Goal: Task Accomplishment & Management: Manage account settings

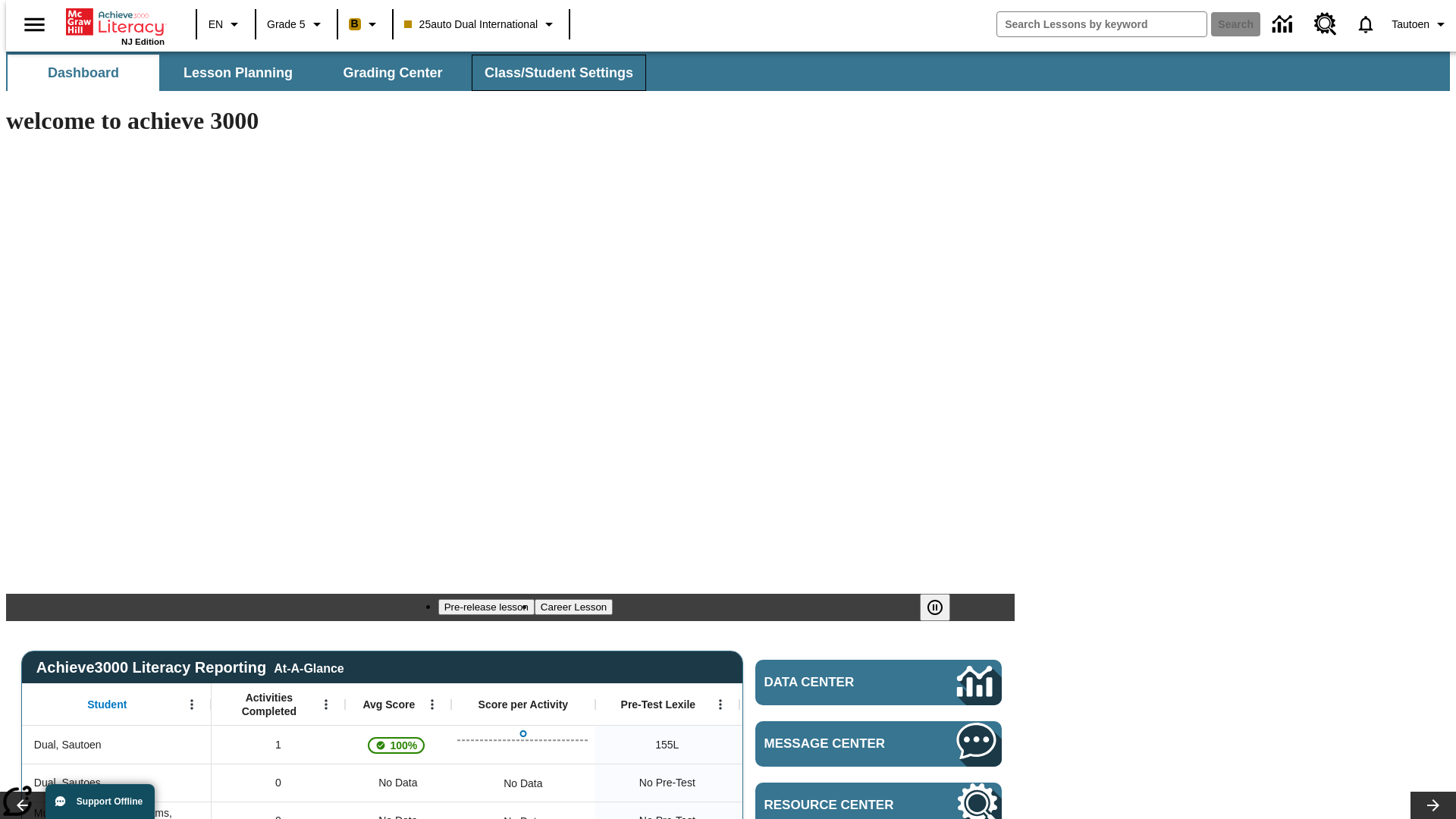
click at [551, 73] on span "Class/Student Settings" at bounding box center [558, 73] width 149 height 17
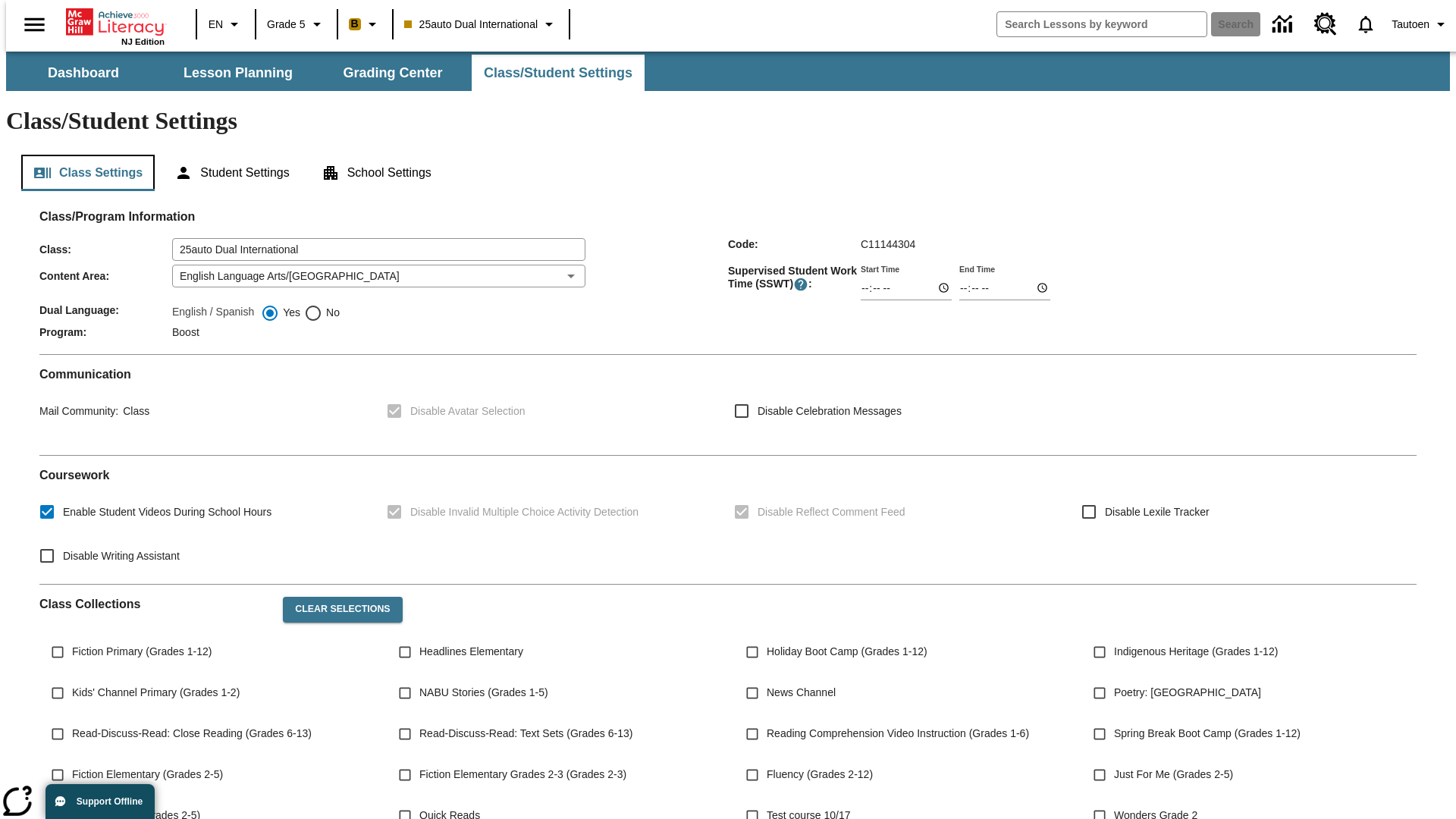
click at [82, 155] on button "Class Settings" at bounding box center [87, 173] width 134 height 37
click at [228, 155] on button "Student Settings" at bounding box center [232, 173] width 138 height 37
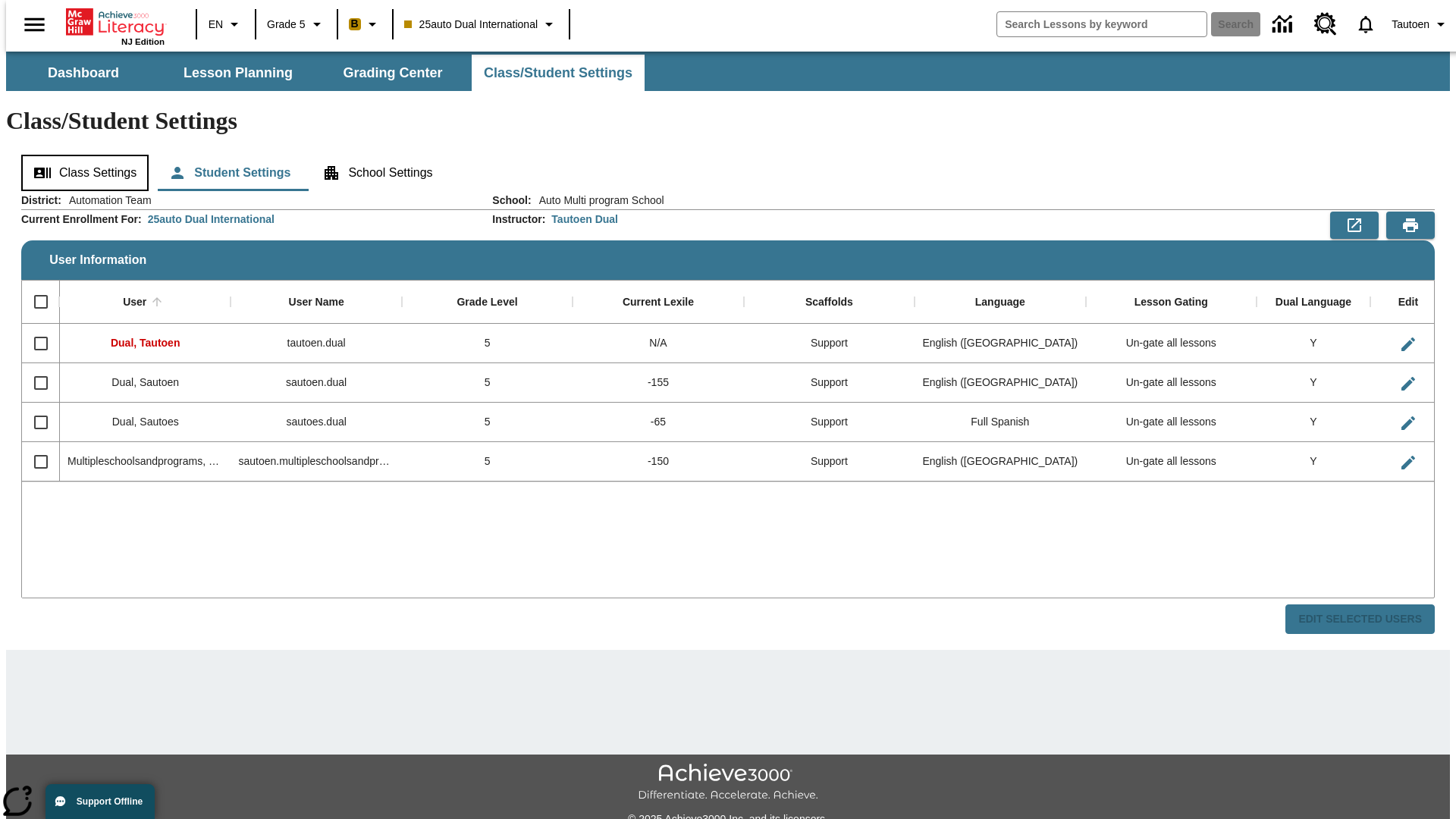
click at [80, 155] on button "Class Settings" at bounding box center [85, 173] width 128 height 37
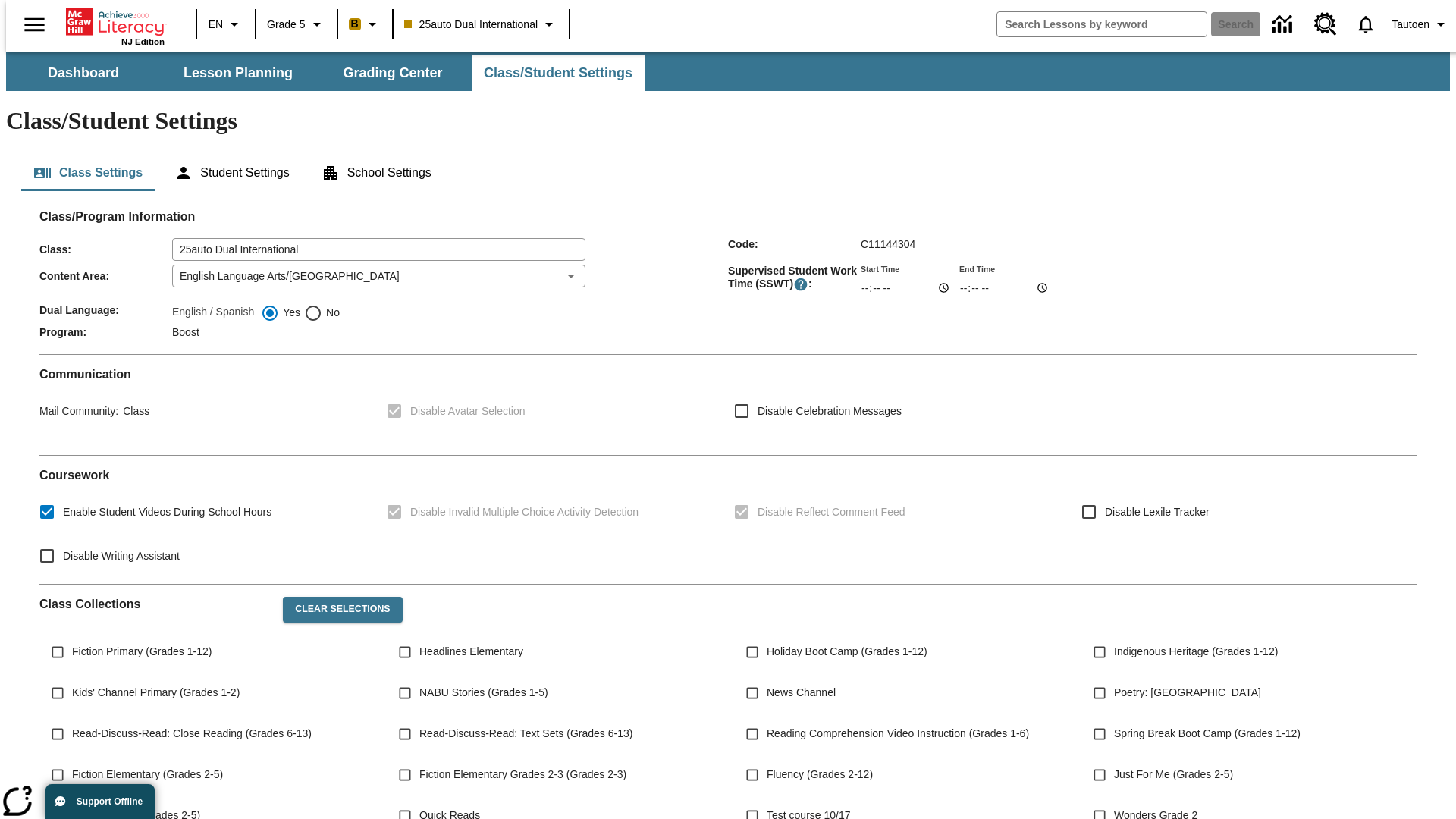
click at [322, 305] on span "No" at bounding box center [331, 312] width 17 height 16
click at [322, 304] on input "No" at bounding box center [312, 312] width 18 height 18
radio input "true"
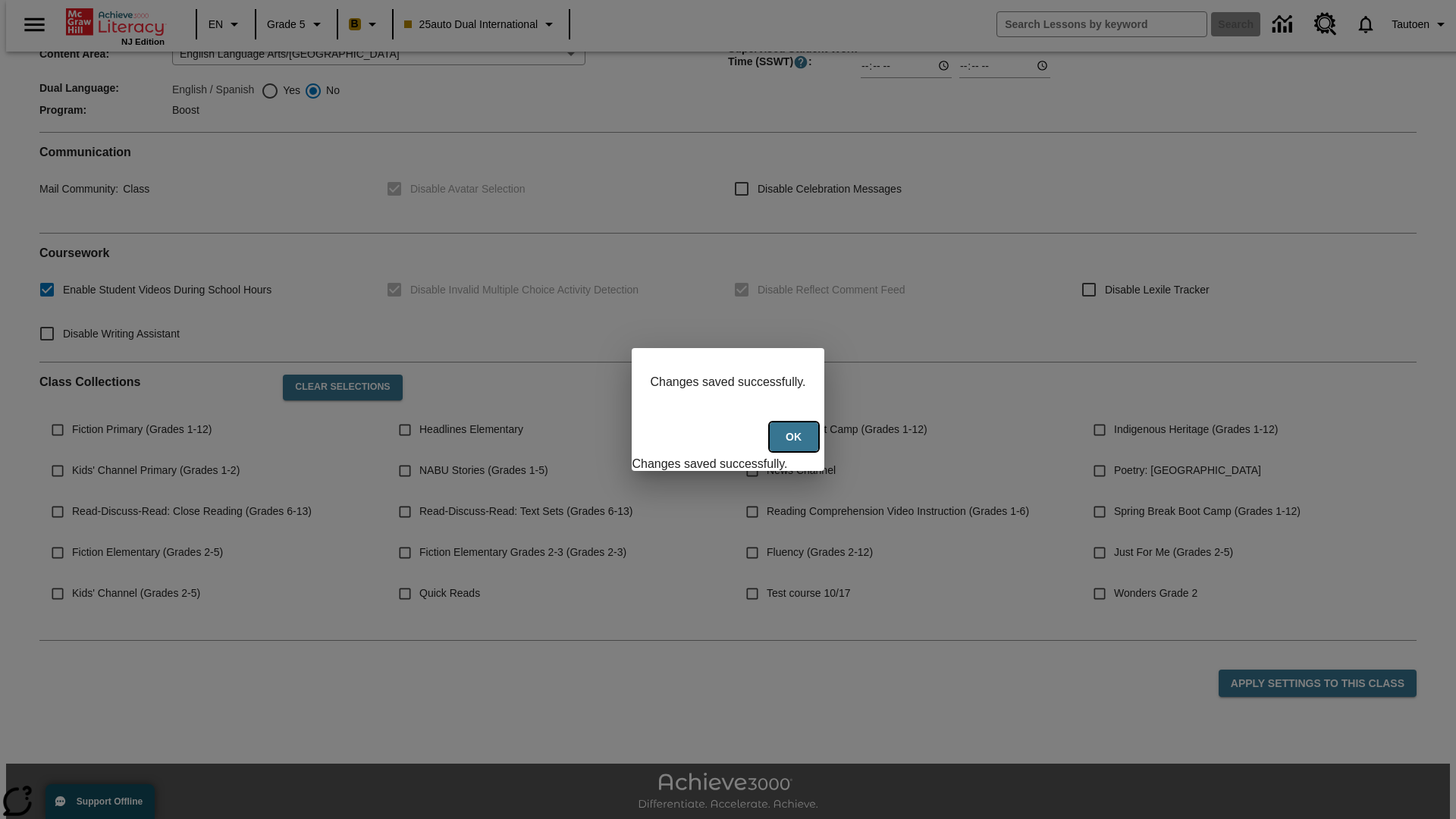
click at [796, 445] on button "Ok" at bounding box center [794, 436] width 48 height 30
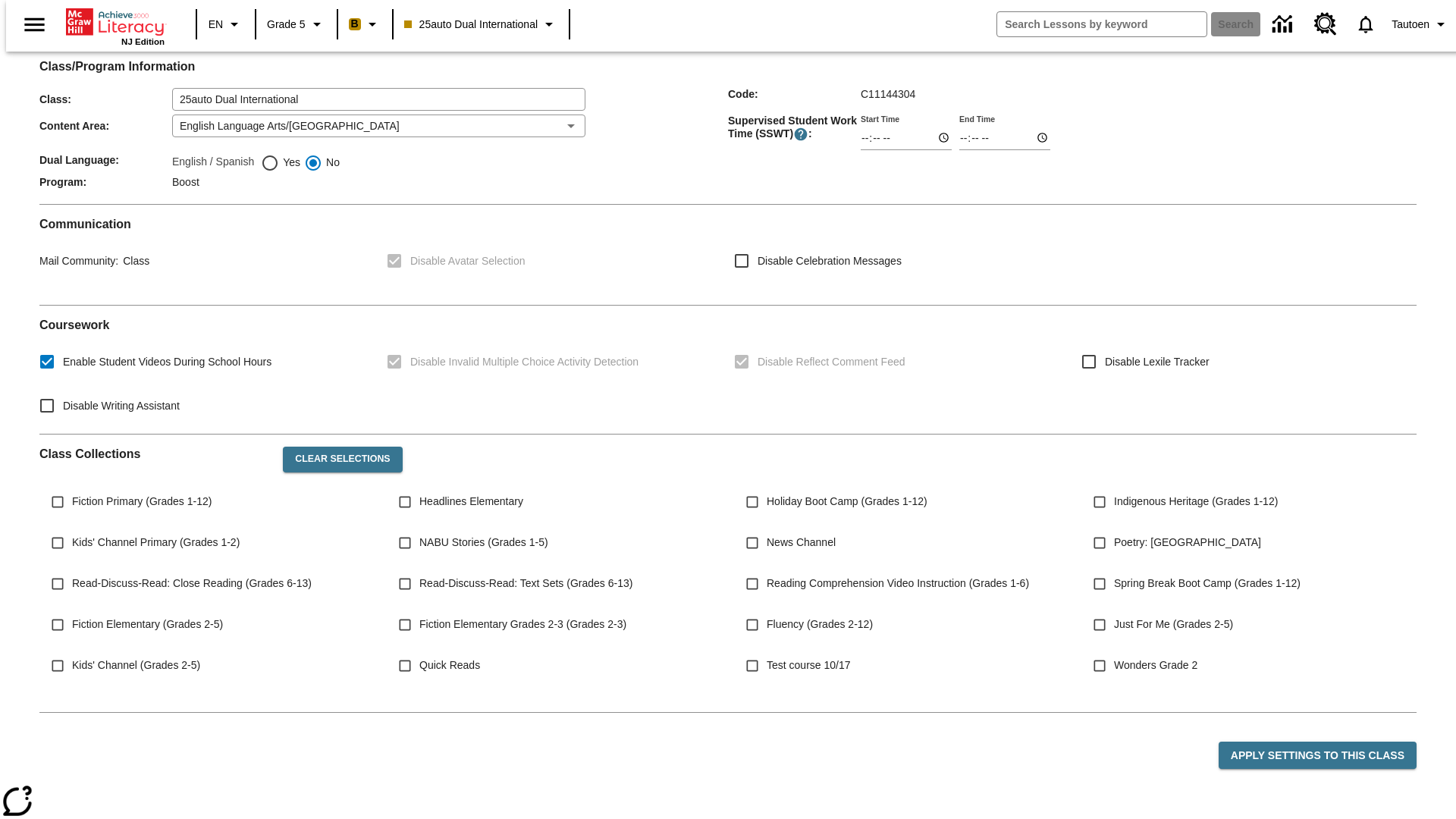
click at [228, 41] on button "Student Settings" at bounding box center [232, 23] width 138 height 37
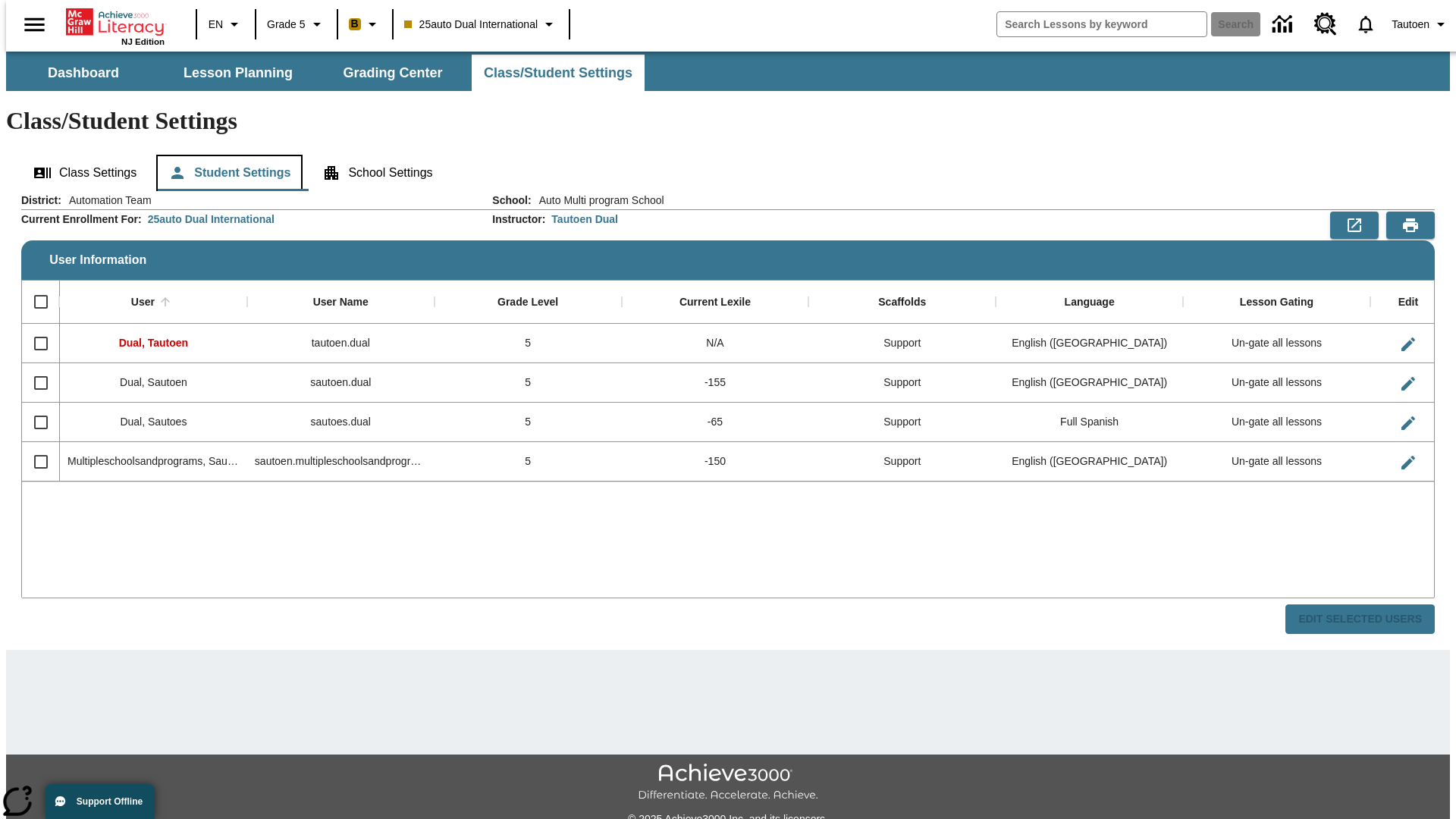
scroll to position [34, 0]
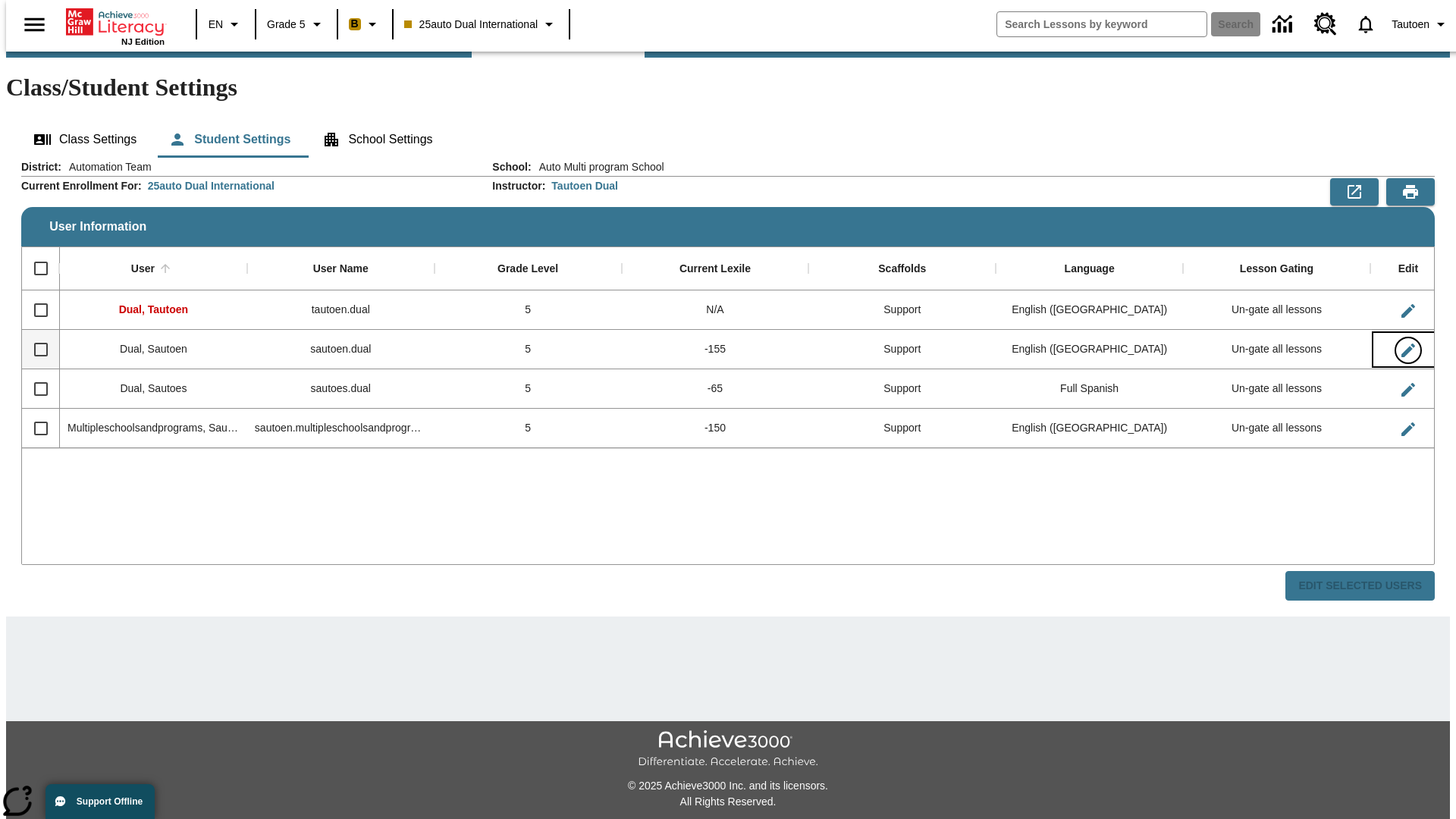
click at [1401, 343] on icon "Edit User" at bounding box center [1408, 350] width 13 height 13
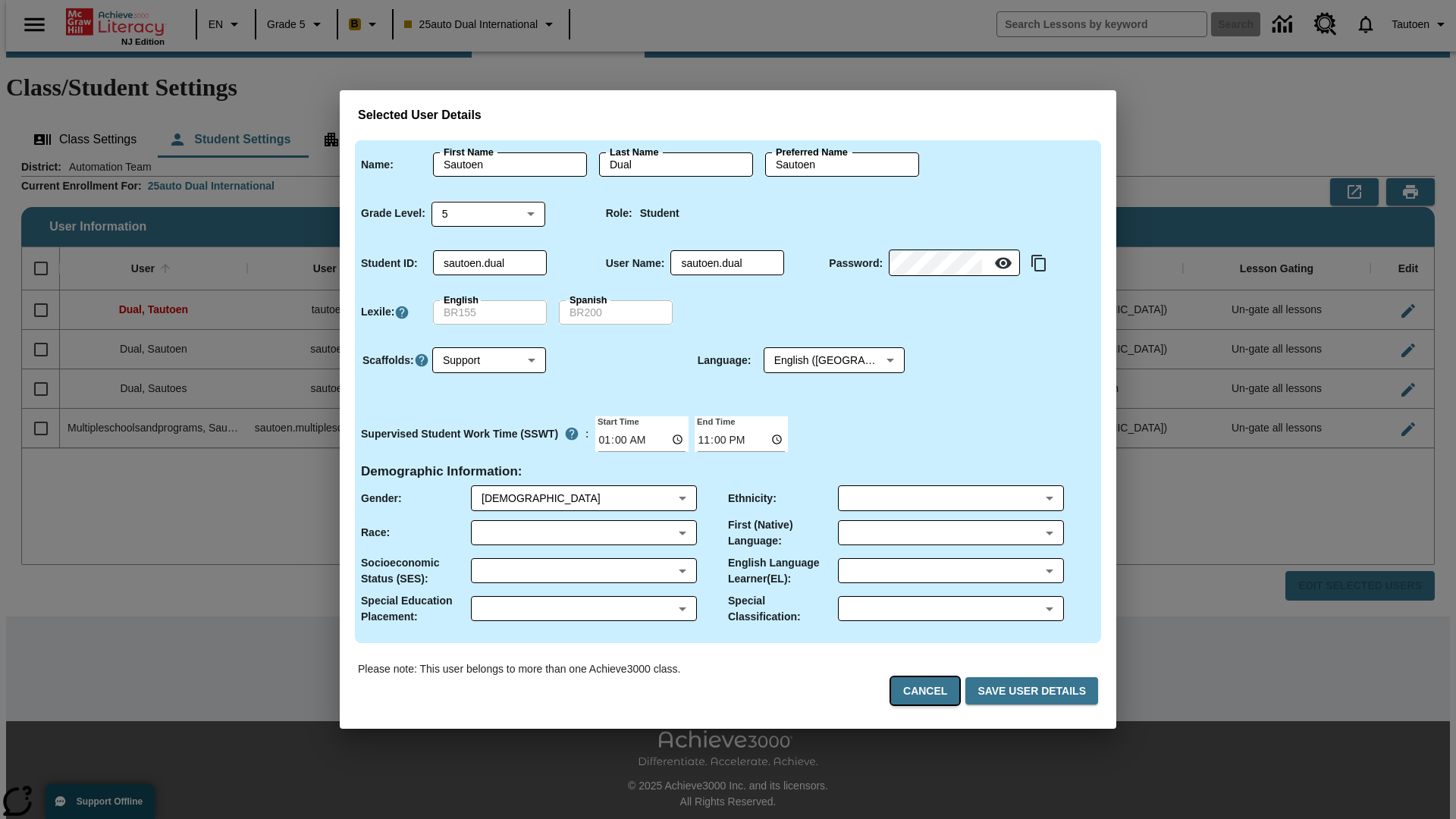
click at [931, 691] on button "Cancel" at bounding box center [925, 690] width 68 height 28
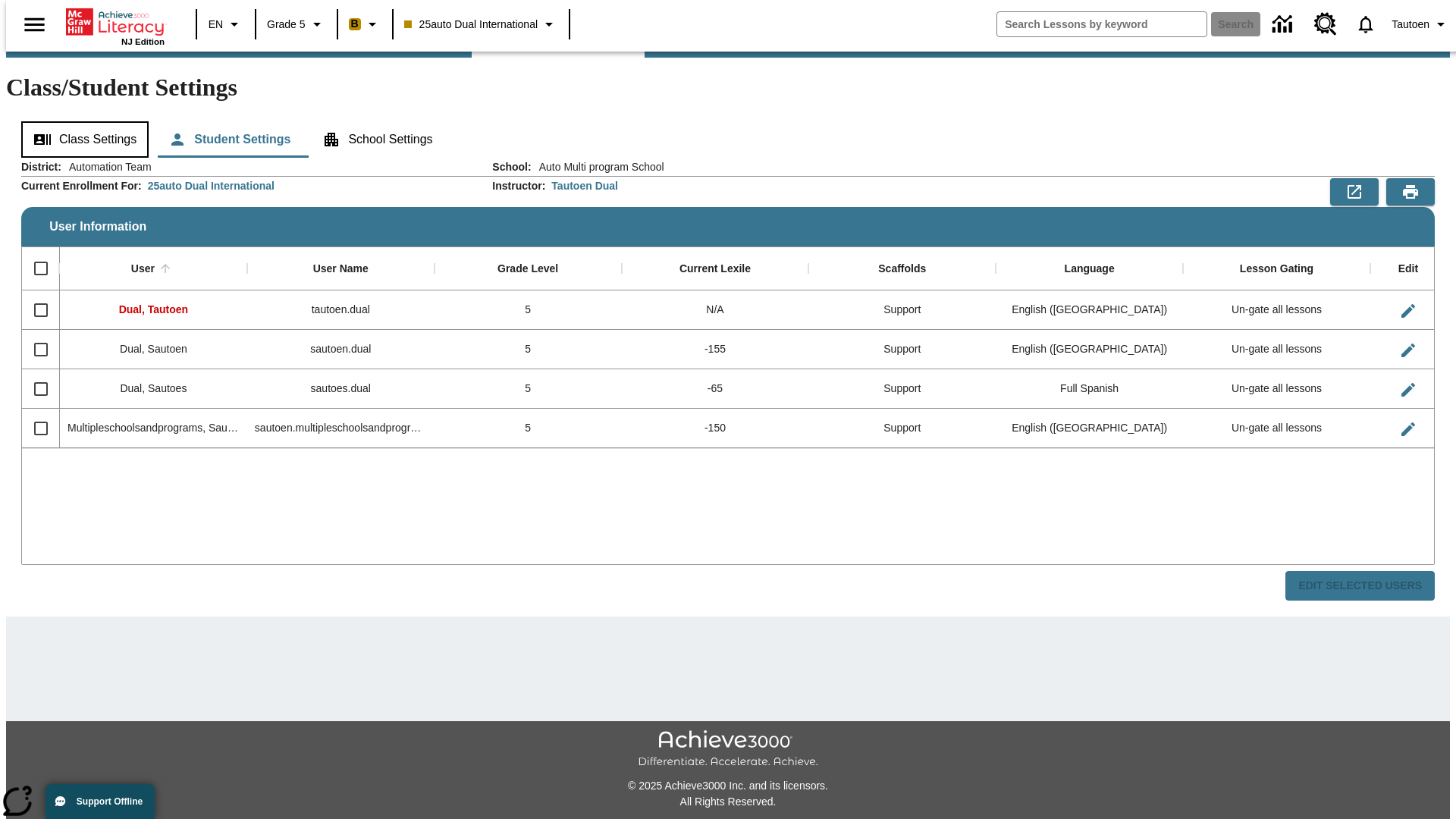
click at [80, 121] on button "Class Settings" at bounding box center [85, 139] width 128 height 37
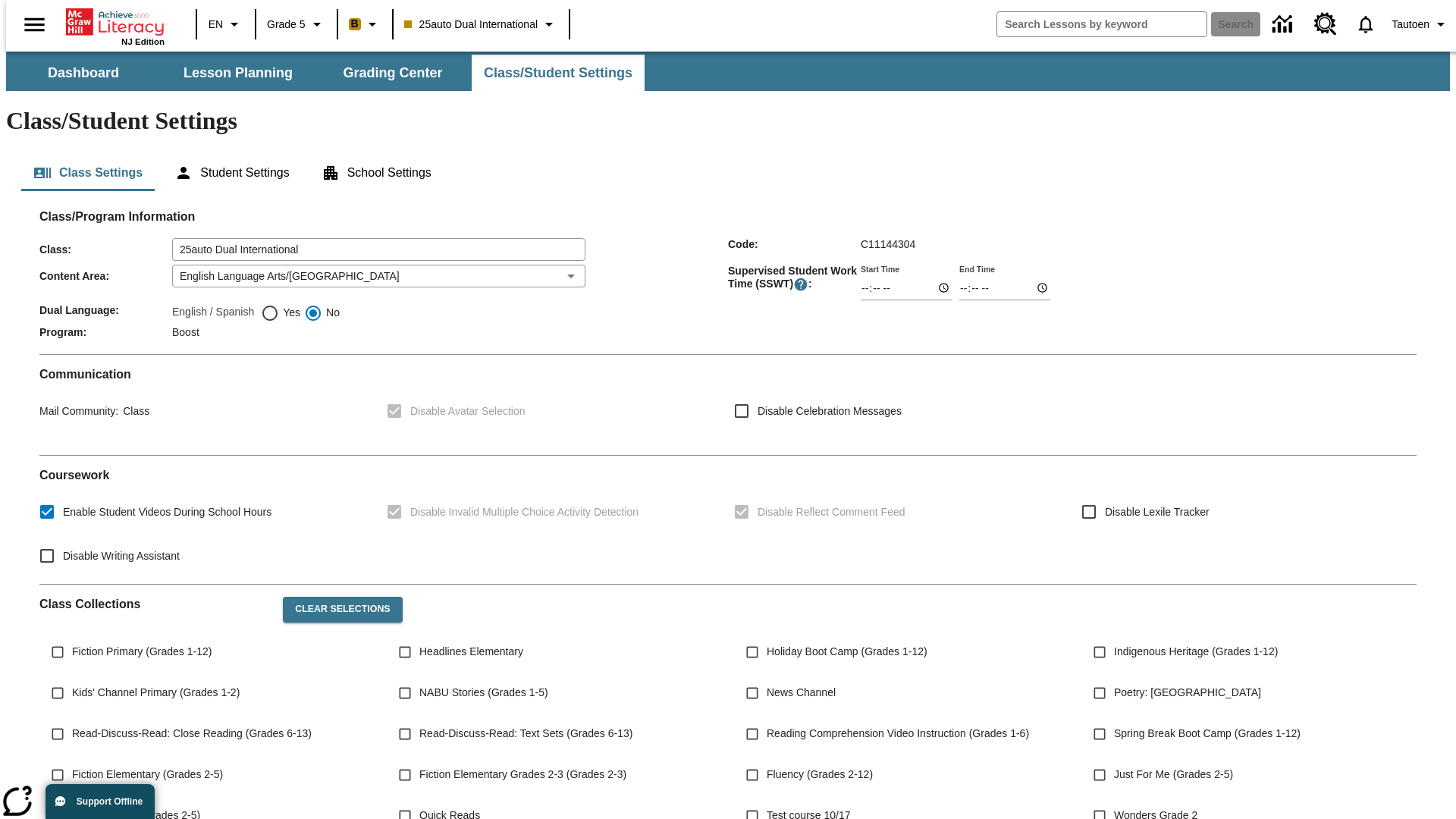
click at [281, 305] on span "Yes" at bounding box center [289, 312] width 21 height 16
click at [279, 304] on input "Yes" at bounding box center [269, 312] width 18 height 18
radio input "true"
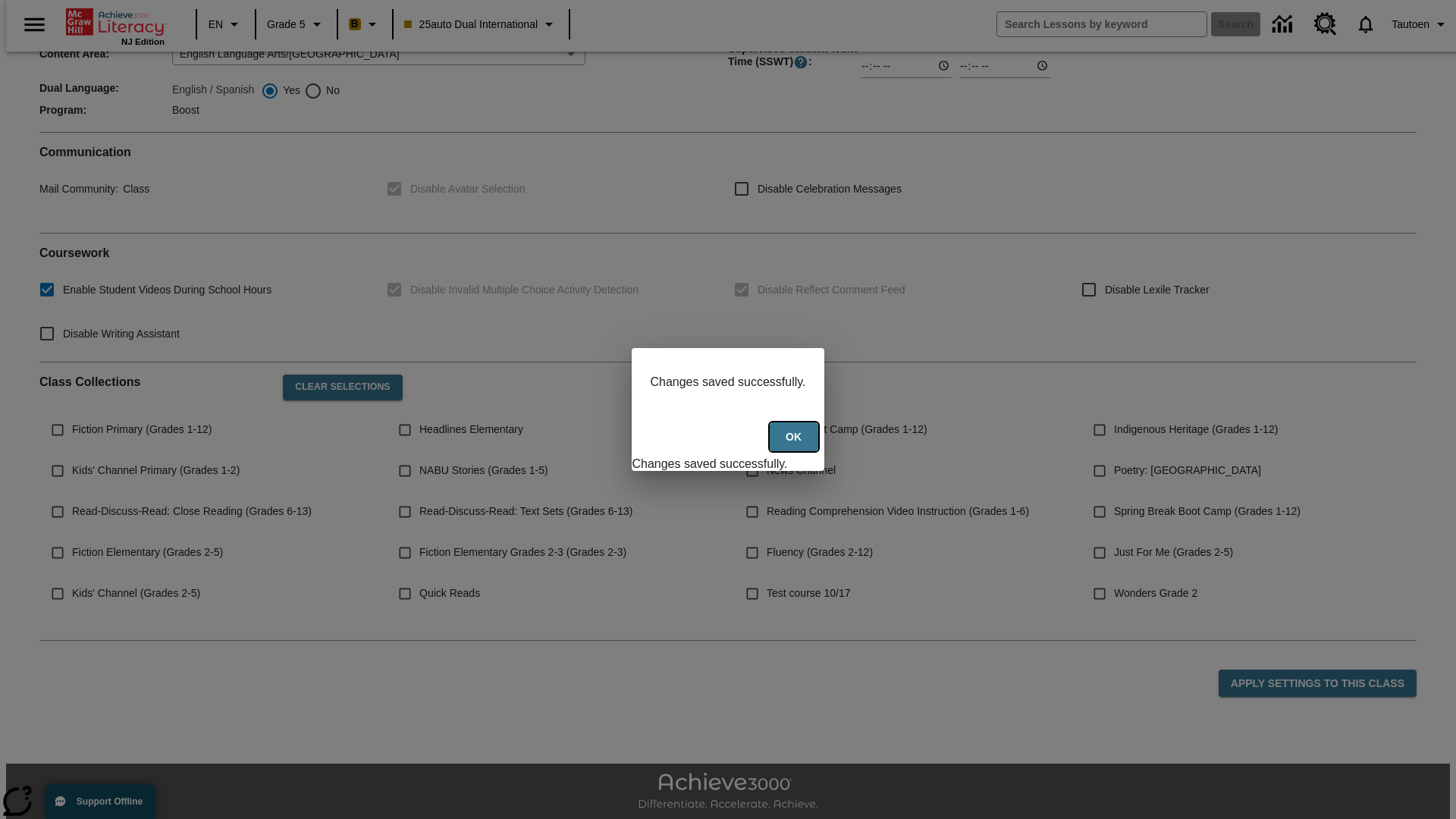
click at [796, 445] on button "Ok" at bounding box center [794, 436] width 48 height 30
